Goal: Find specific page/section: Find specific page/section

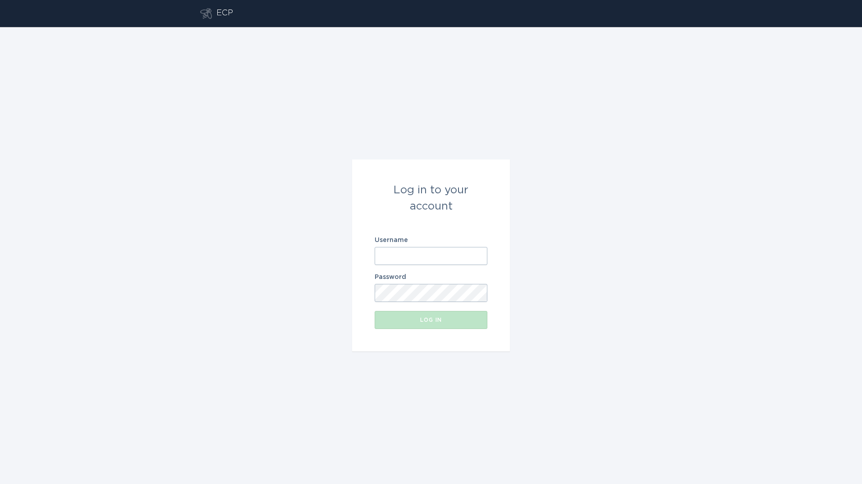
click at [403, 262] on input "Username" at bounding box center [431, 256] width 113 height 18
type input "[PERSON_NAME][EMAIL_ADDRESS][PERSON_NAME][DOMAIN_NAME]"
click at [375, 311] on button "Log in" at bounding box center [431, 320] width 113 height 18
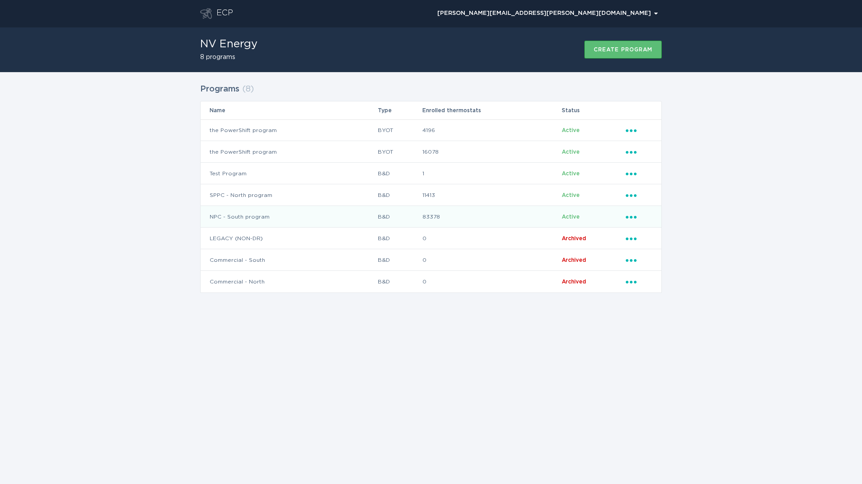
click at [290, 215] on td "NPC - South program" at bounding box center [289, 217] width 177 height 22
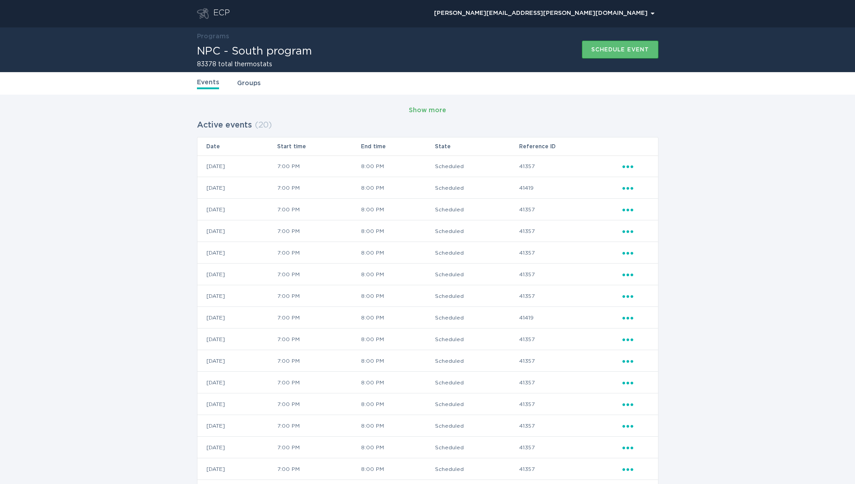
click at [436, 109] on div "Show more" at bounding box center [427, 111] width 37 height 10
click at [228, 14] on div "ECP" at bounding box center [221, 13] width 17 height 11
